Goal: Book appointment/travel/reservation

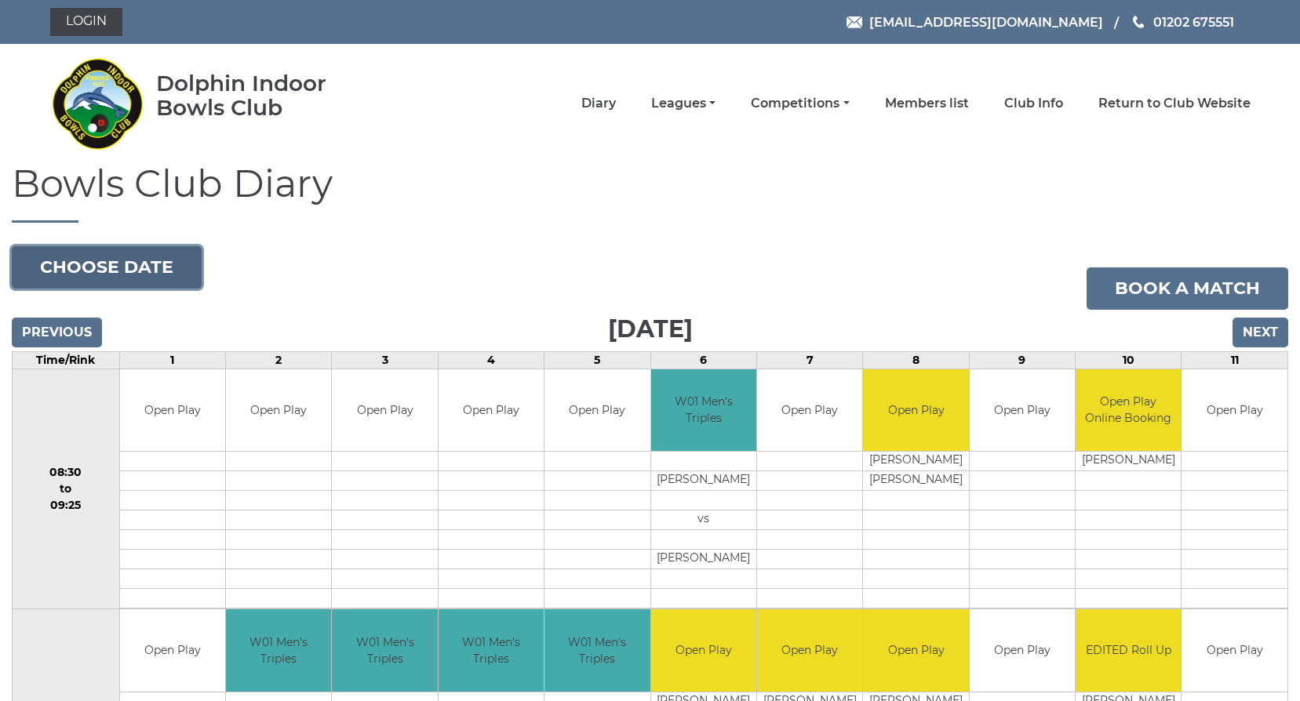
click at [78, 270] on button "Choose date" at bounding box center [107, 267] width 190 height 42
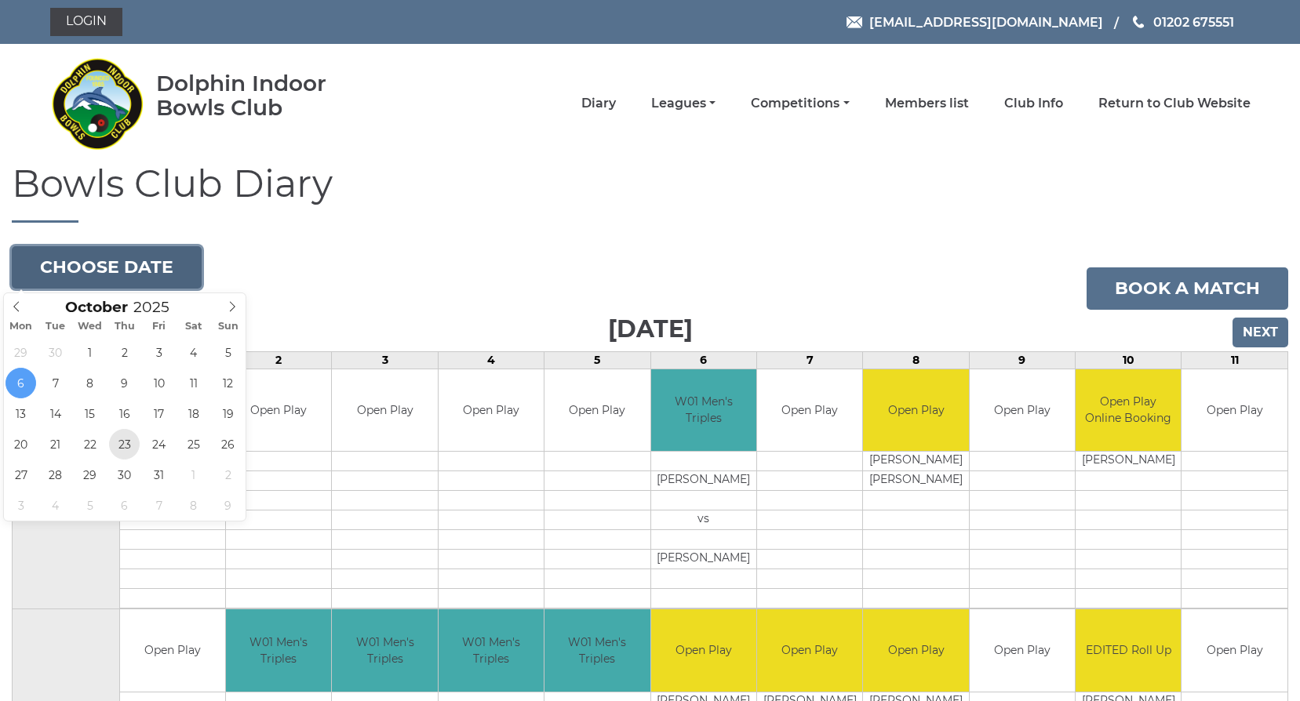
type input "[DATE]"
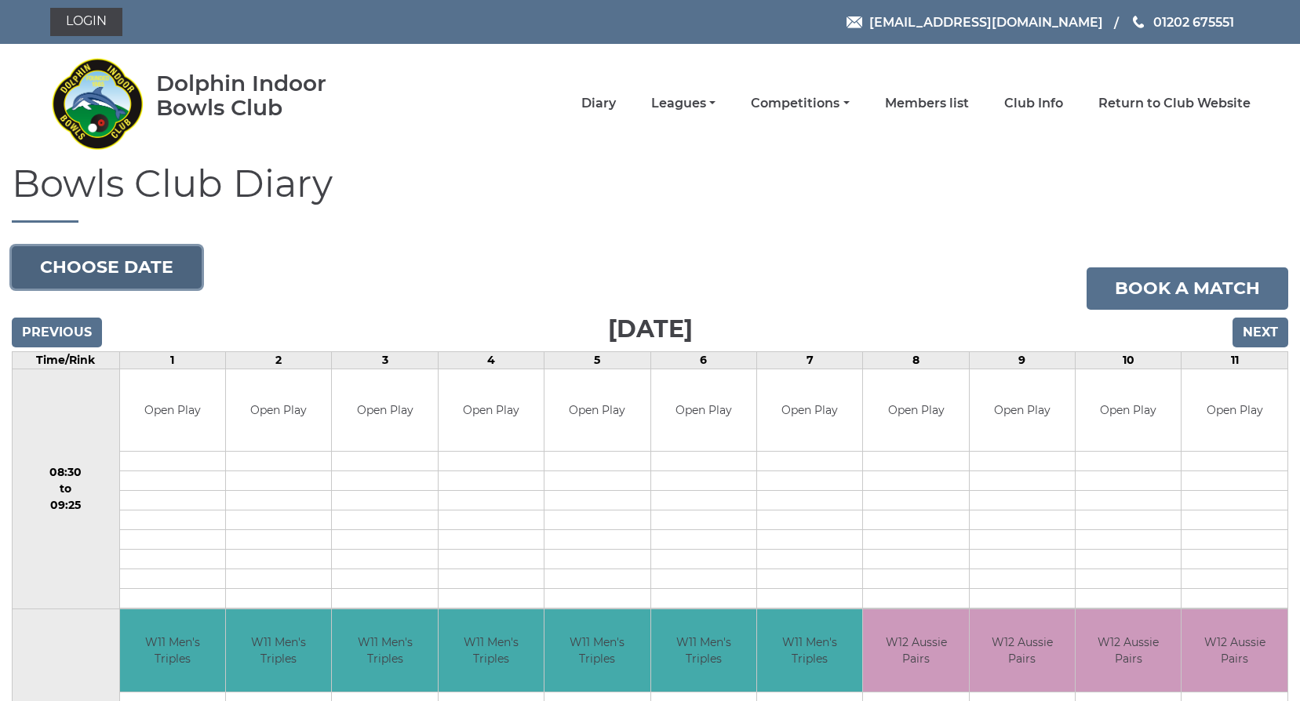
click at [114, 272] on button "Choose date" at bounding box center [107, 267] width 190 height 42
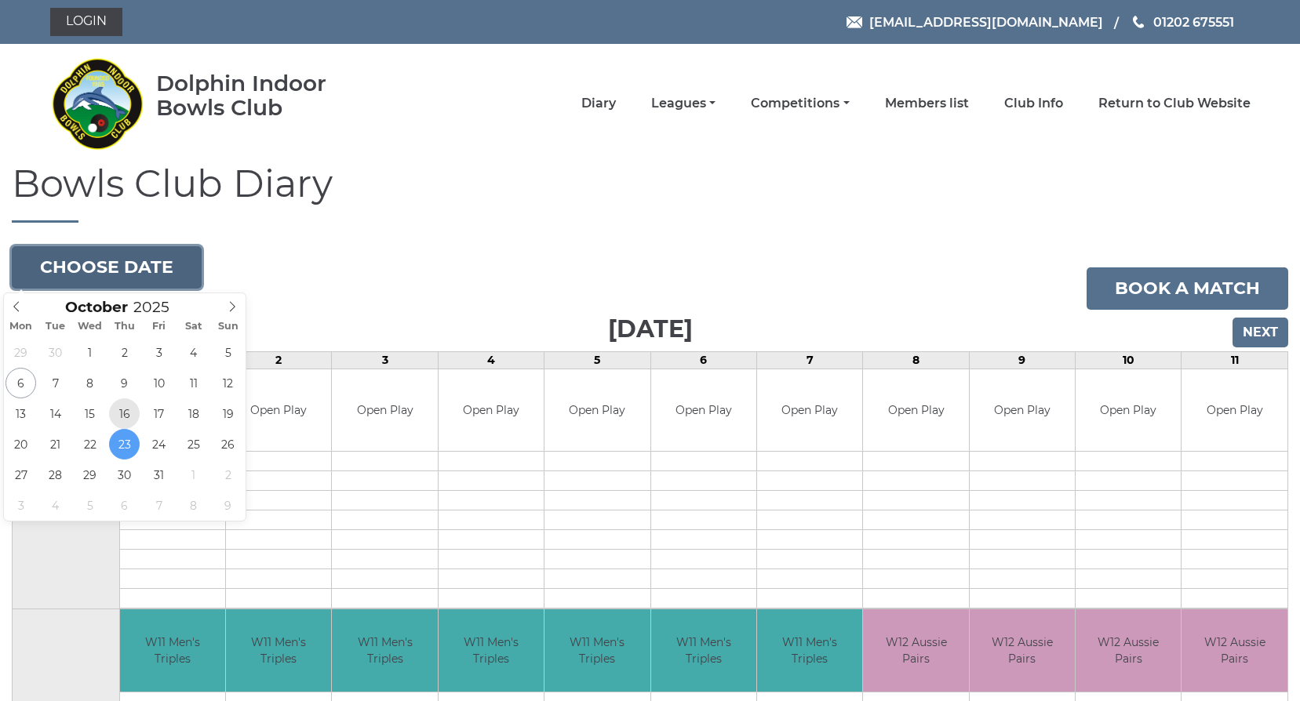
type input "2025-10-16"
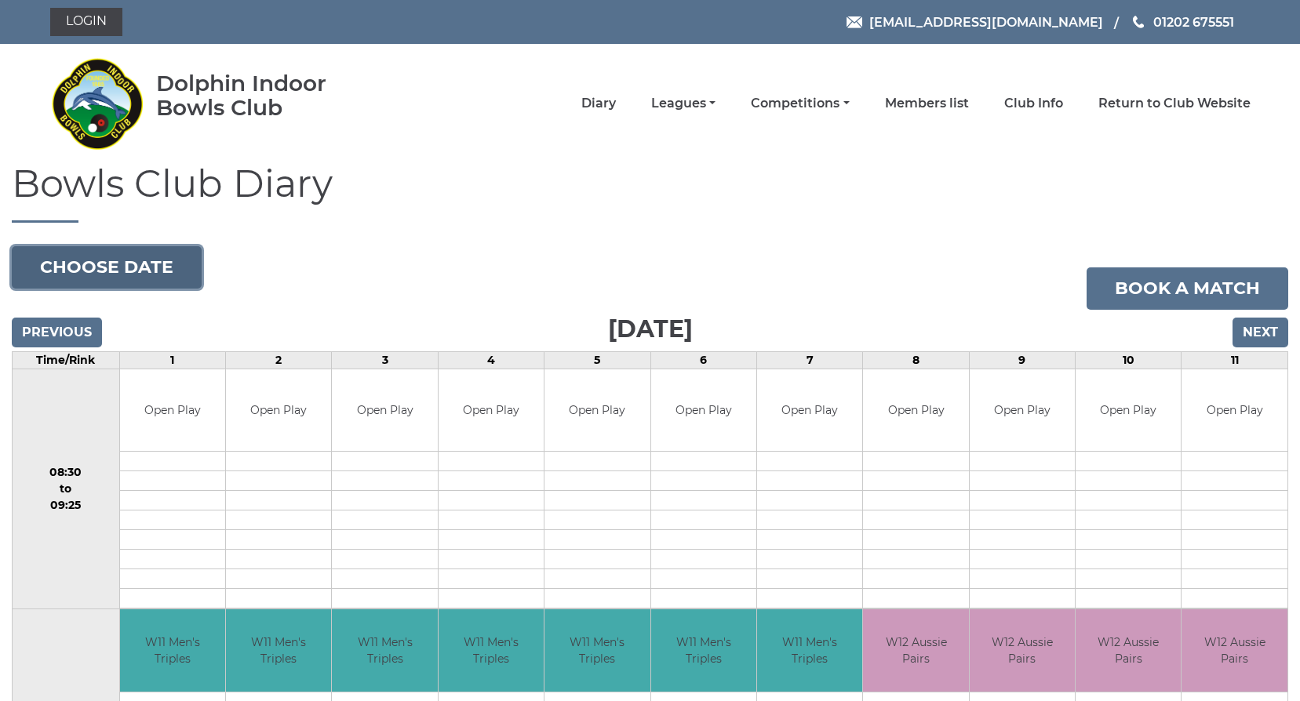
click at [97, 263] on button "Choose date" at bounding box center [107, 267] width 190 height 42
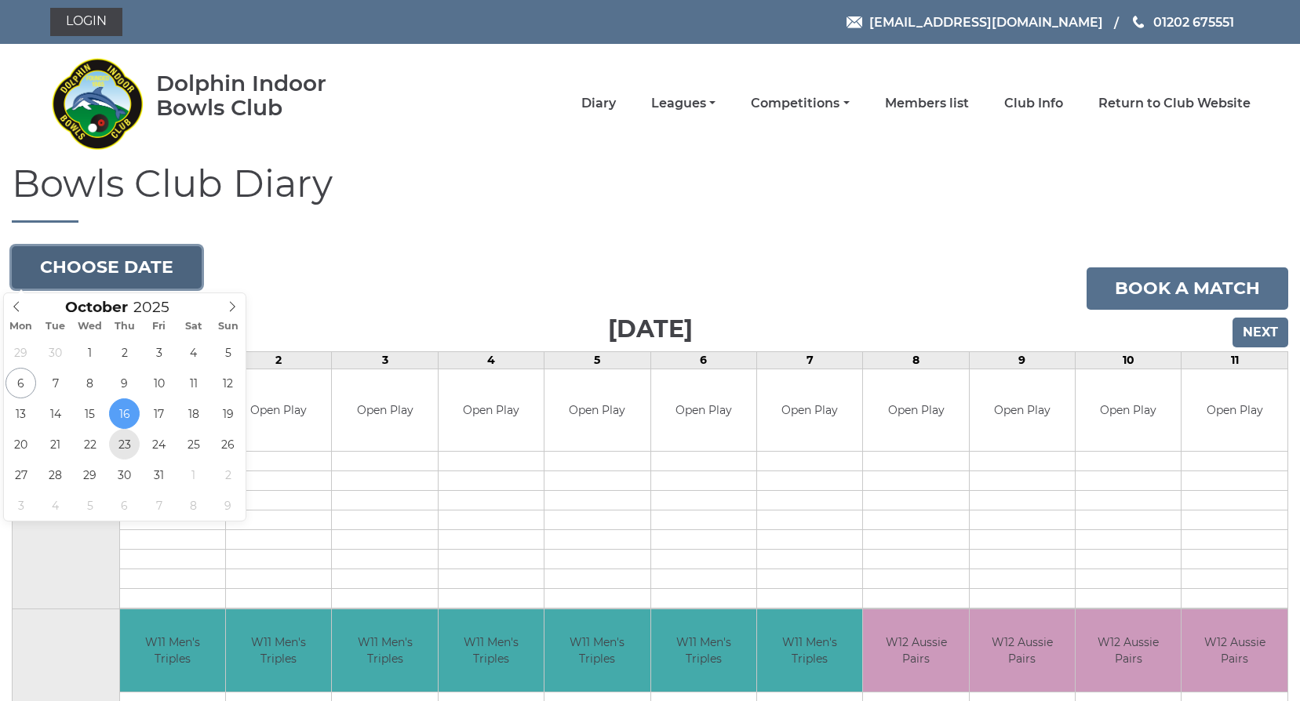
type input "[DATE]"
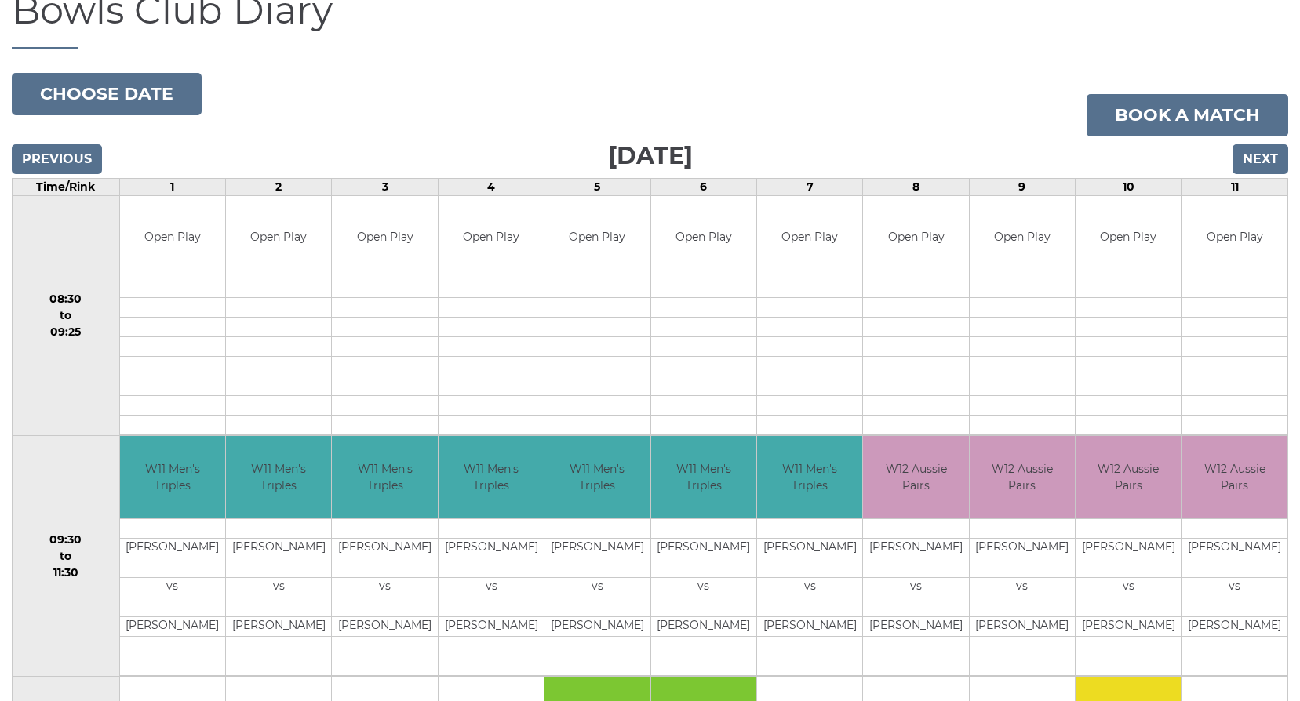
scroll to position [157, 0]
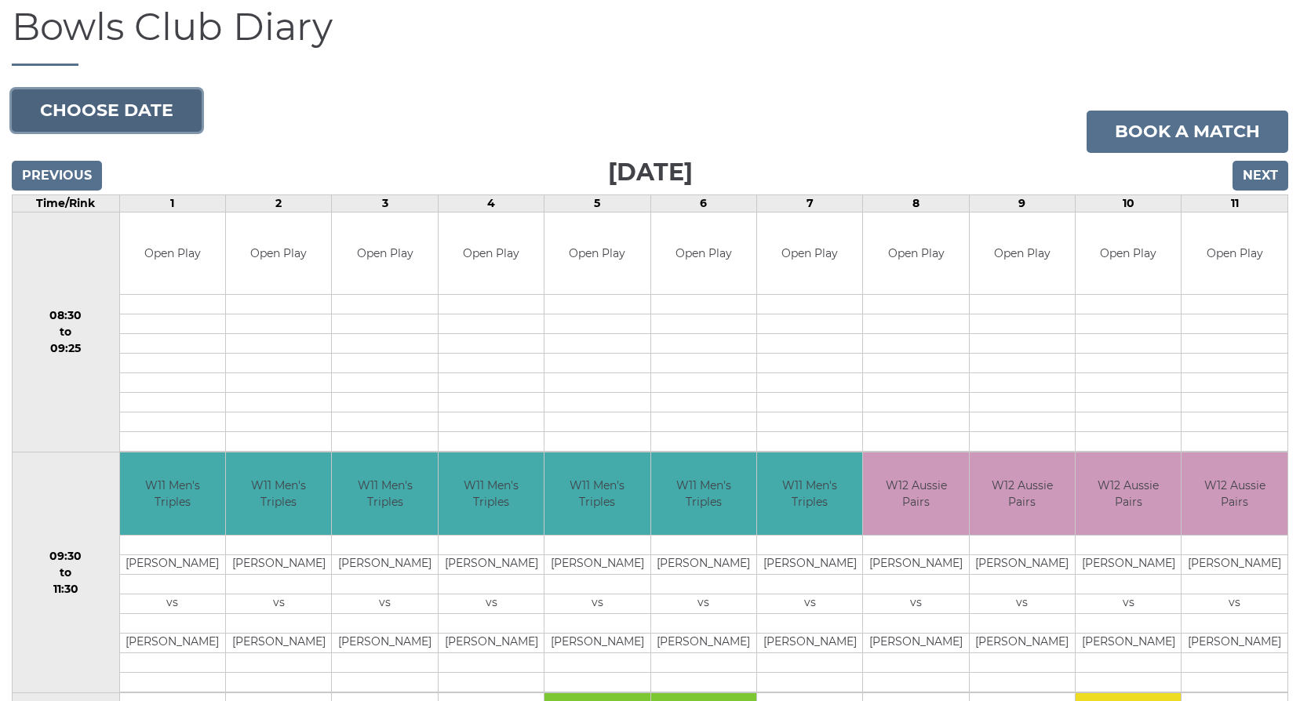
click at [83, 101] on button "Choose date" at bounding box center [107, 110] width 190 height 42
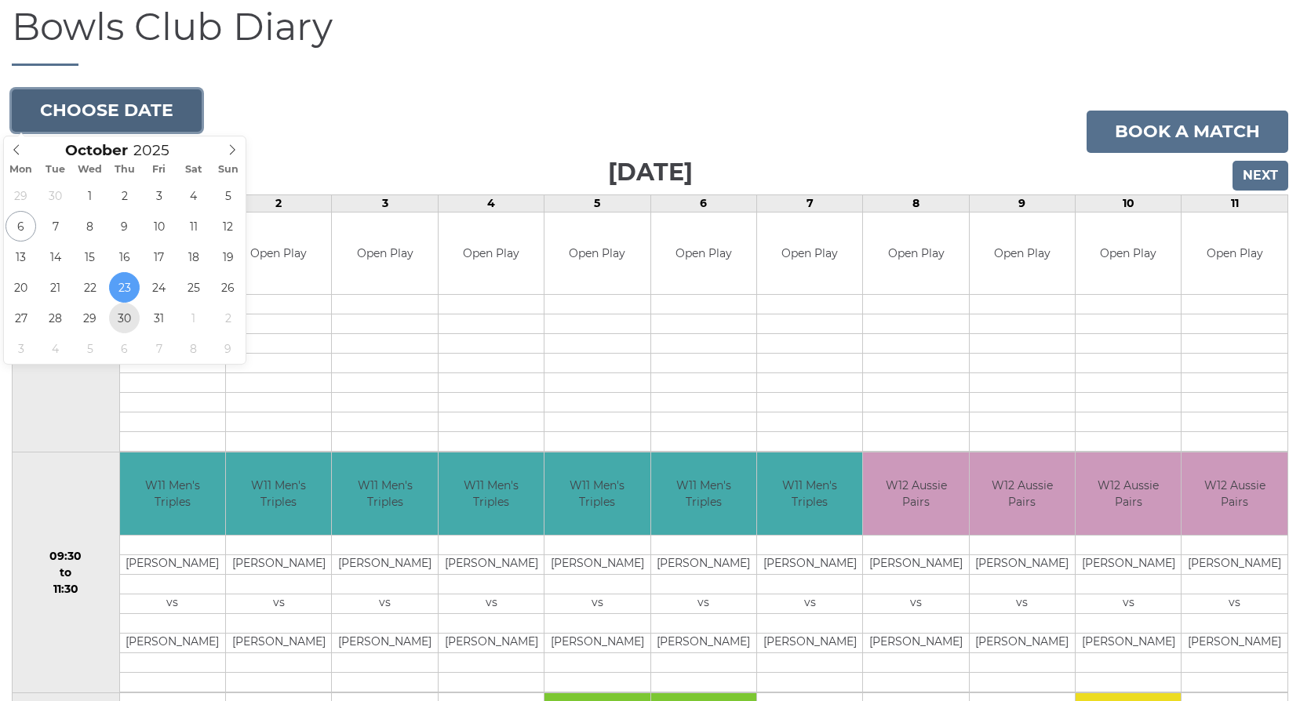
type input "[DATE]"
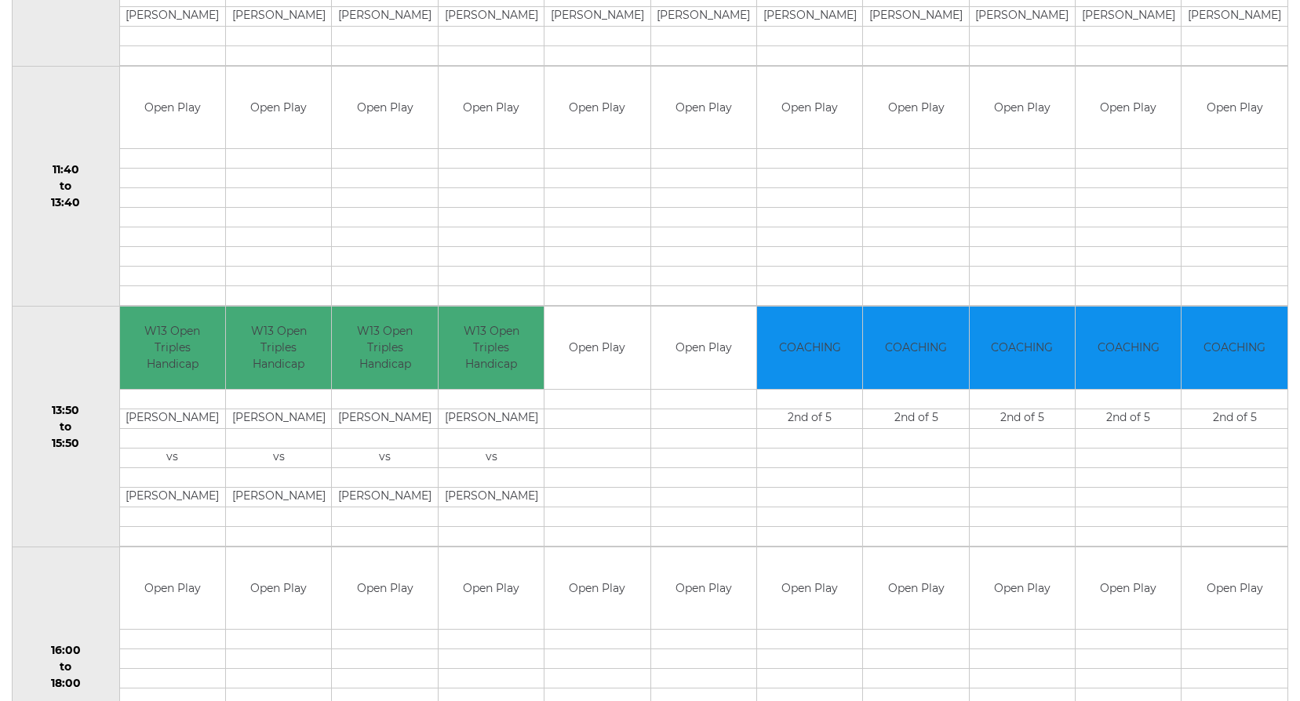
scroll to position [785, 0]
